Goal: Information Seeking & Learning: Learn about a topic

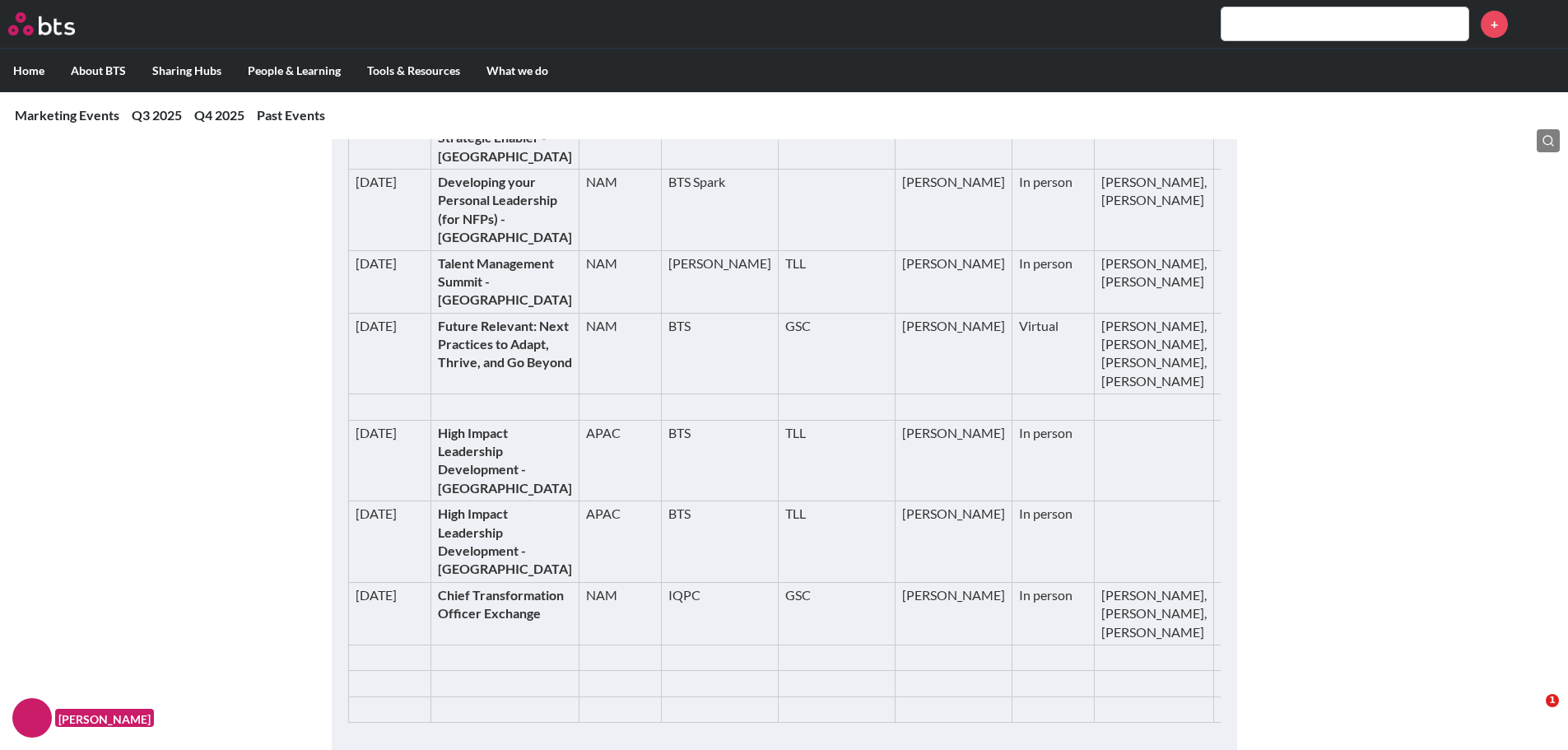
scroll to position [823, 0]
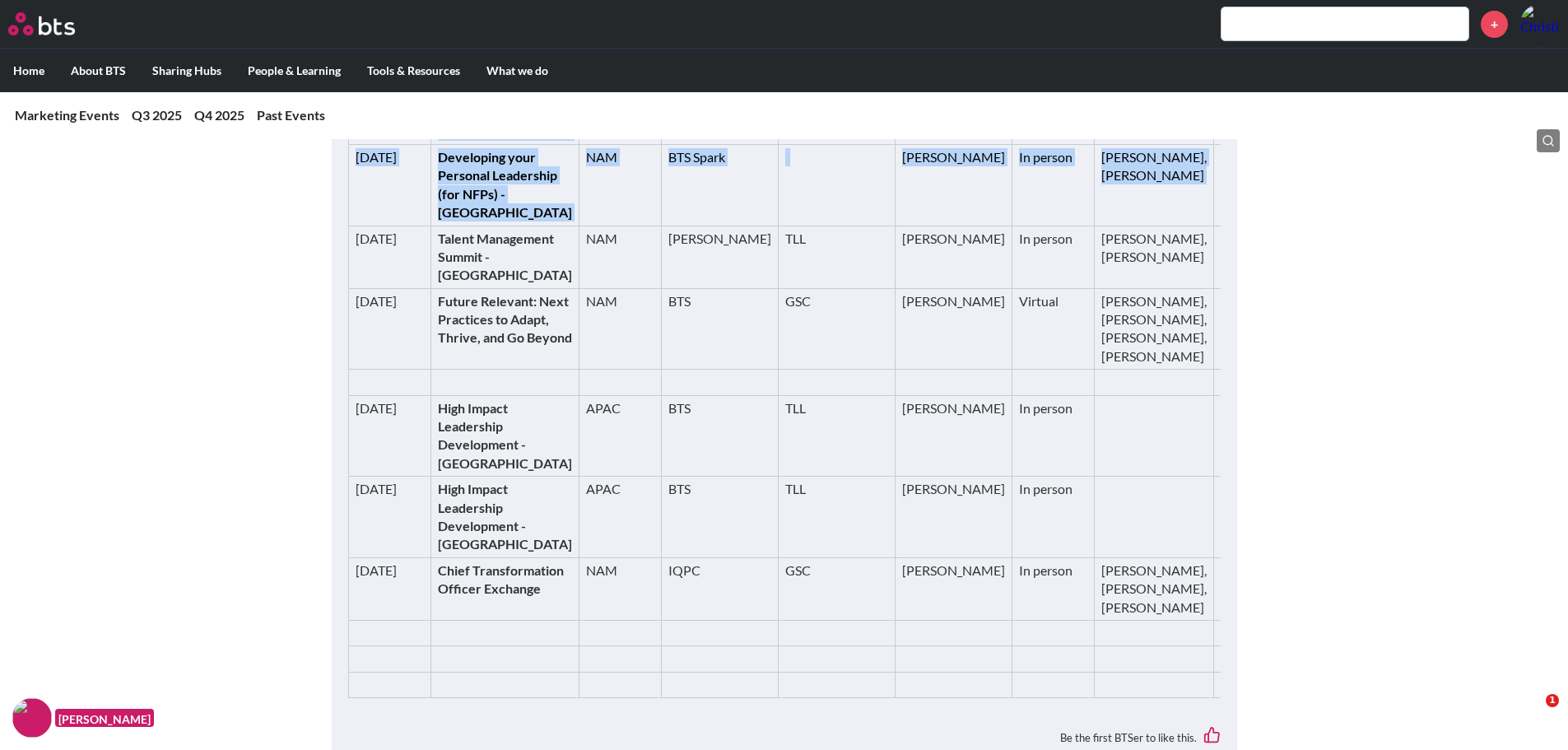
drag, startPoint x: 350, startPoint y: 305, endPoint x: 1228, endPoint y: 425, distance: 886.2
click at [1160, 415] on tbody "Date Event Region Producer/Host GTM Contact Type BTS Presenters / on site Event…" at bounding box center [843, 193] width 990 height 1011
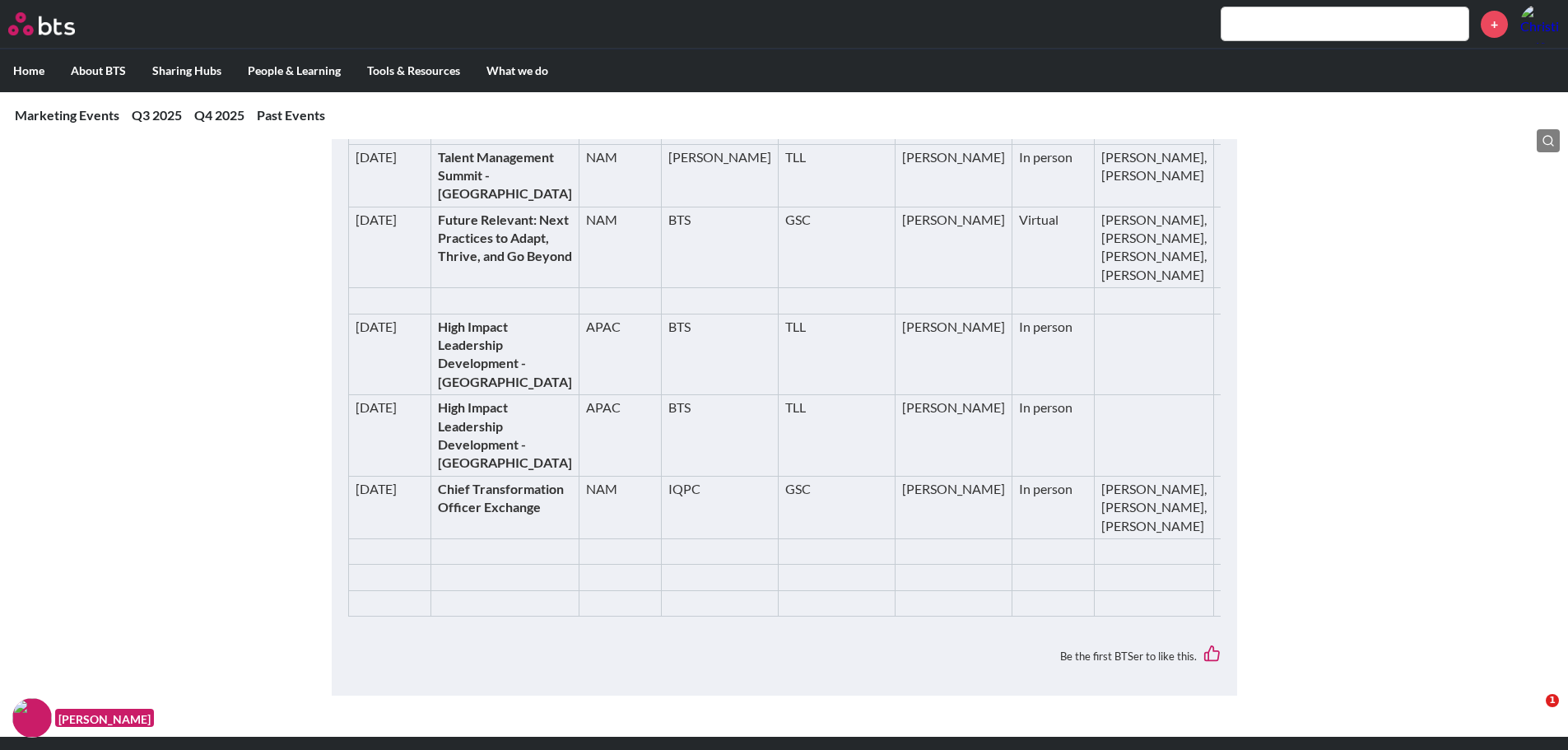
scroll to position [905, 0]
drag, startPoint x: 1152, startPoint y: 344, endPoint x: 1056, endPoint y: 312, distance: 101.2
click at [1214, 143] on td "[URL][DOMAIN_NAME]" at bounding box center [1275, 102] width 124 height 82
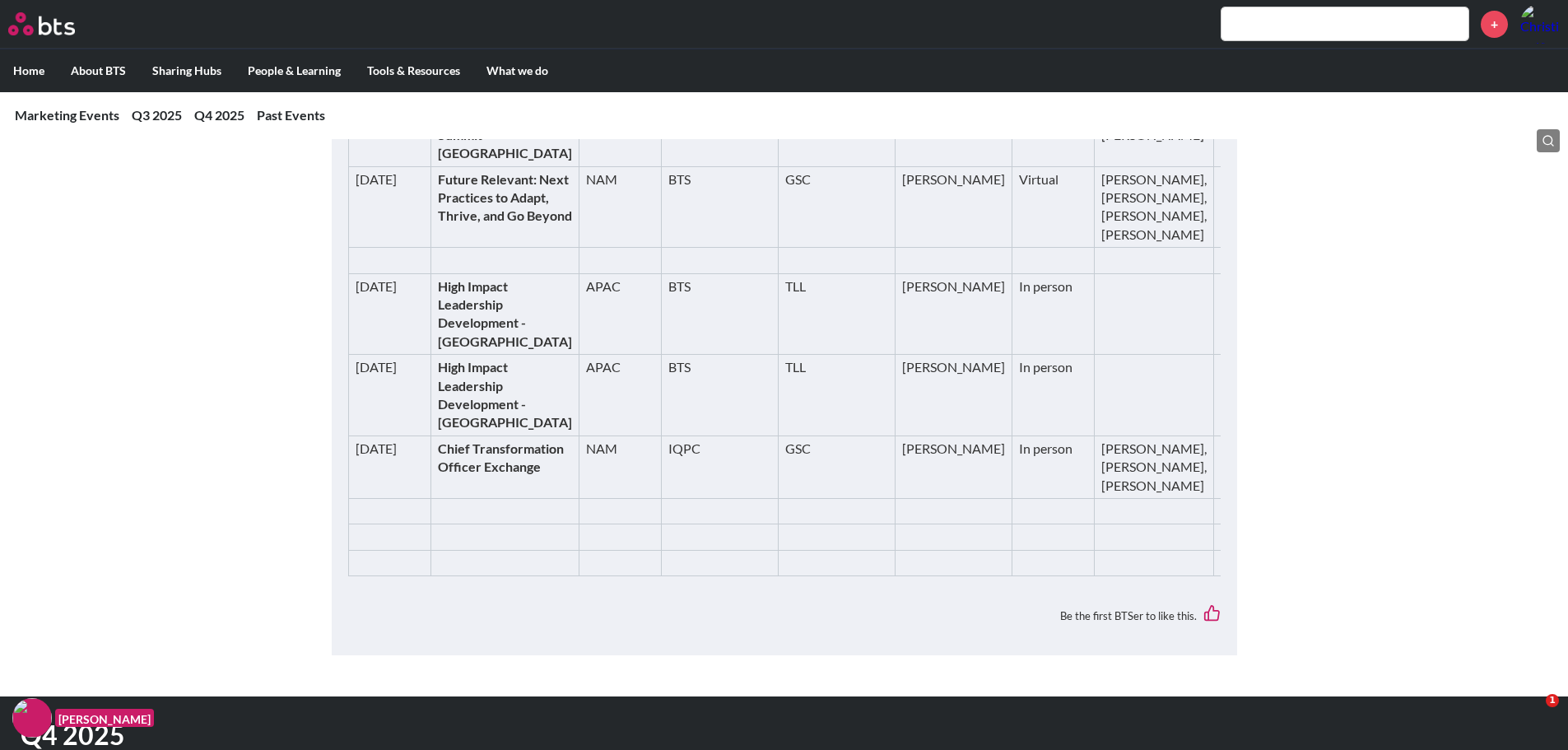
scroll to position [988, 0]
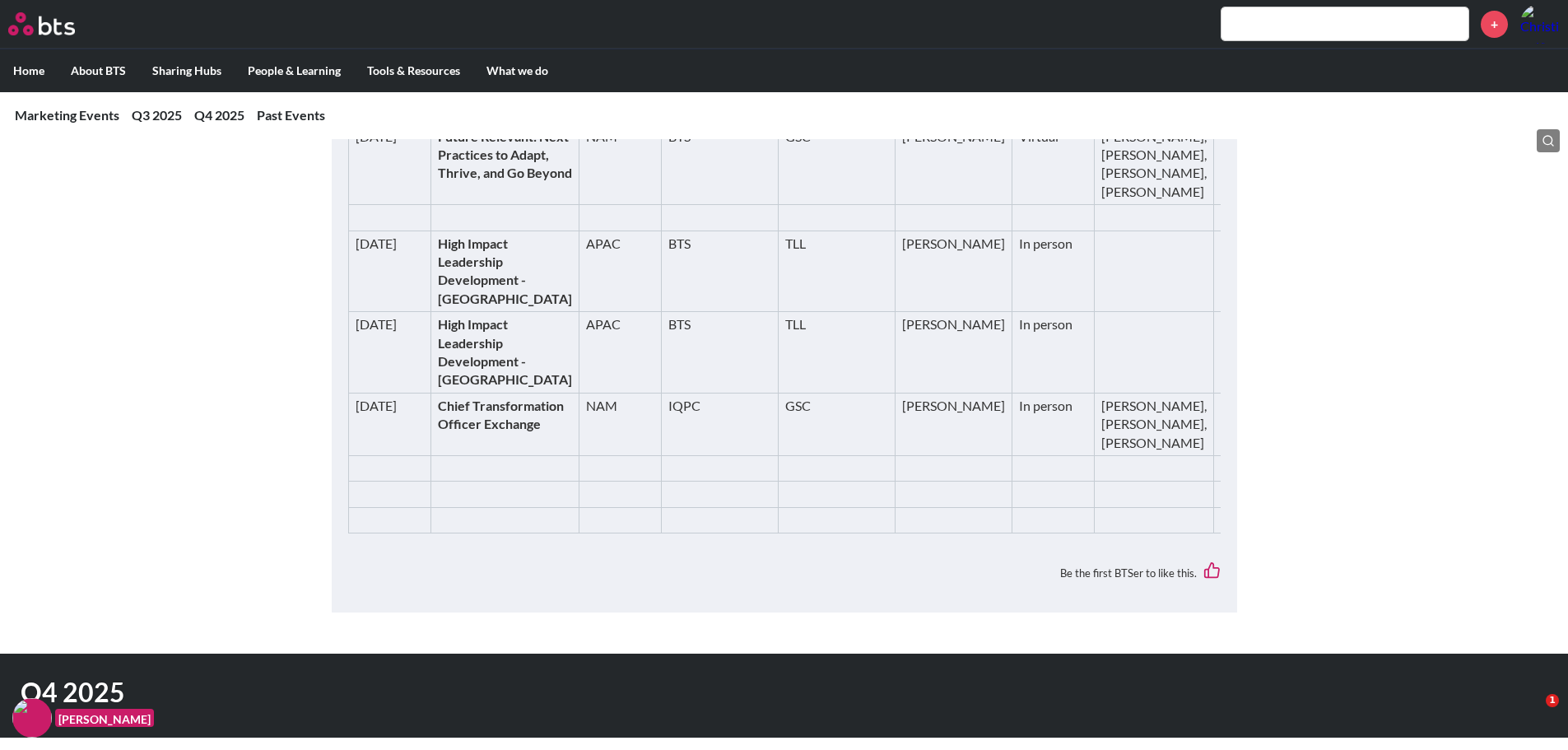
drag, startPoint x: 208, startPoint y: 462, endPoint x: 243, endPoint y: 449, distance: 37.3
click at [1221, 18] on link "[URL][DOMAIN_NAME]" at bounding box center [1275, 1] width 108 height 33
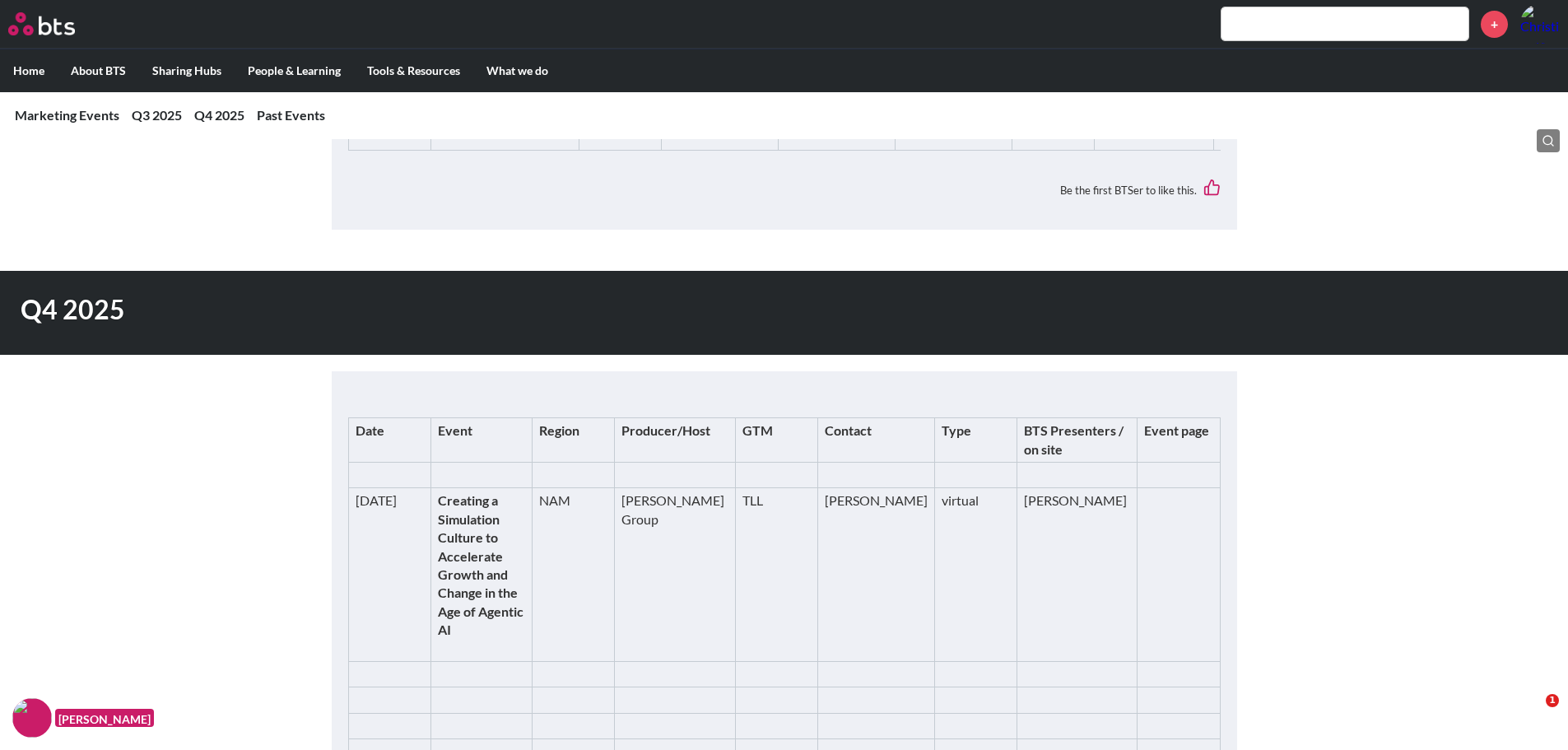
scroll to position [1400, 0]
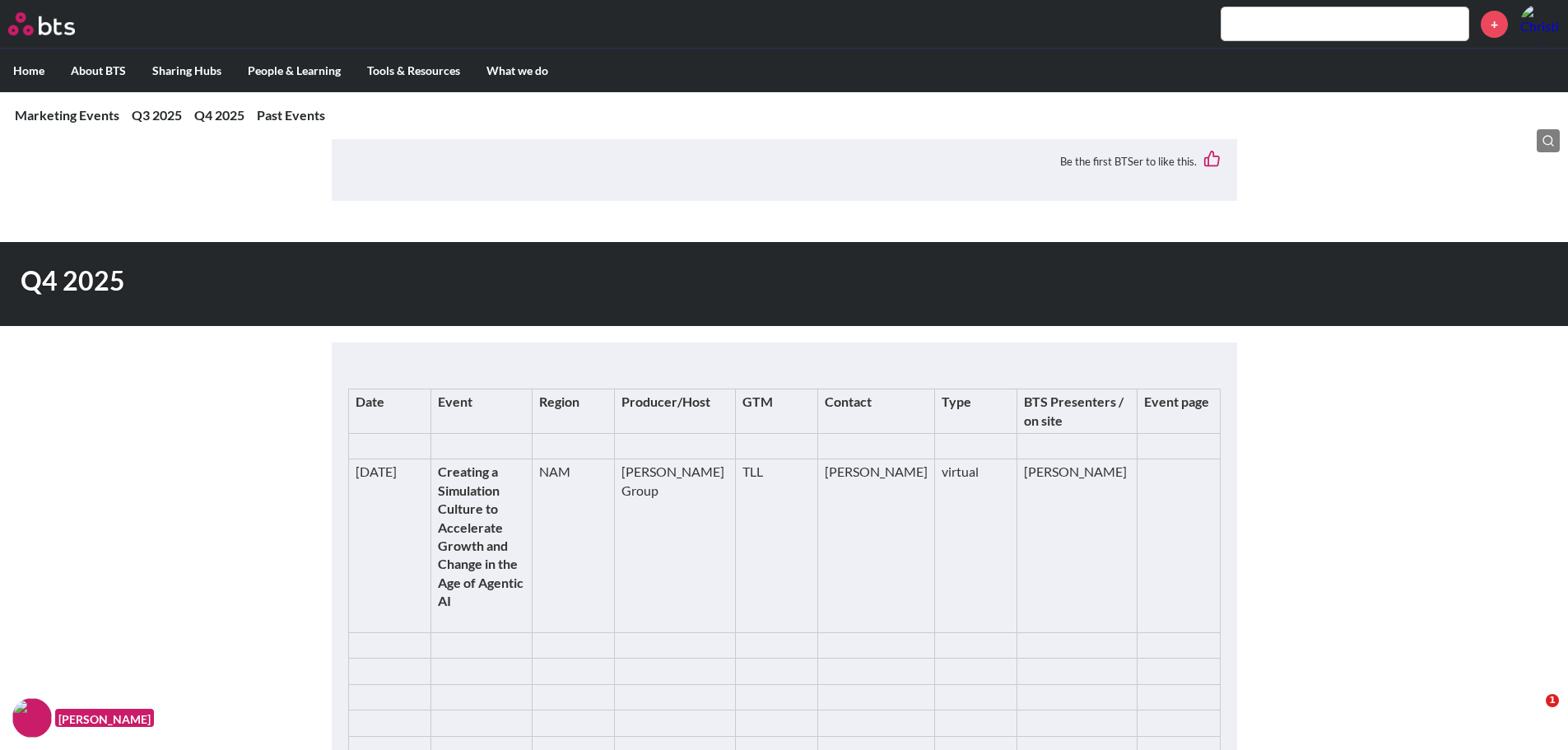
click at [1221, 20] on link "[URL][DOMAIN_NAME]" at bounding box center [1275, 3] width 108 height 33
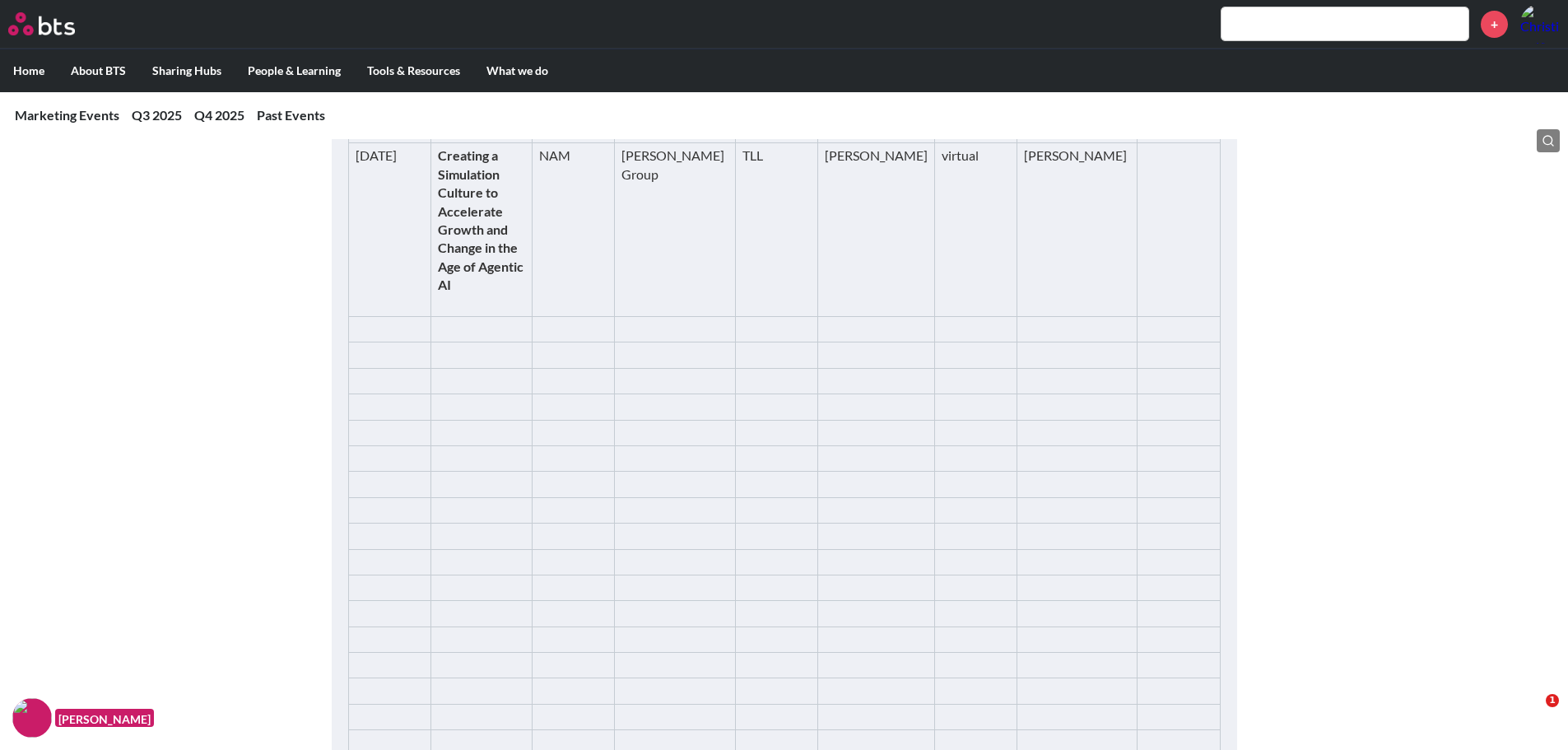
scroll to position [1728, 0]
